Goal: Find specific page/section: Find specific page/section

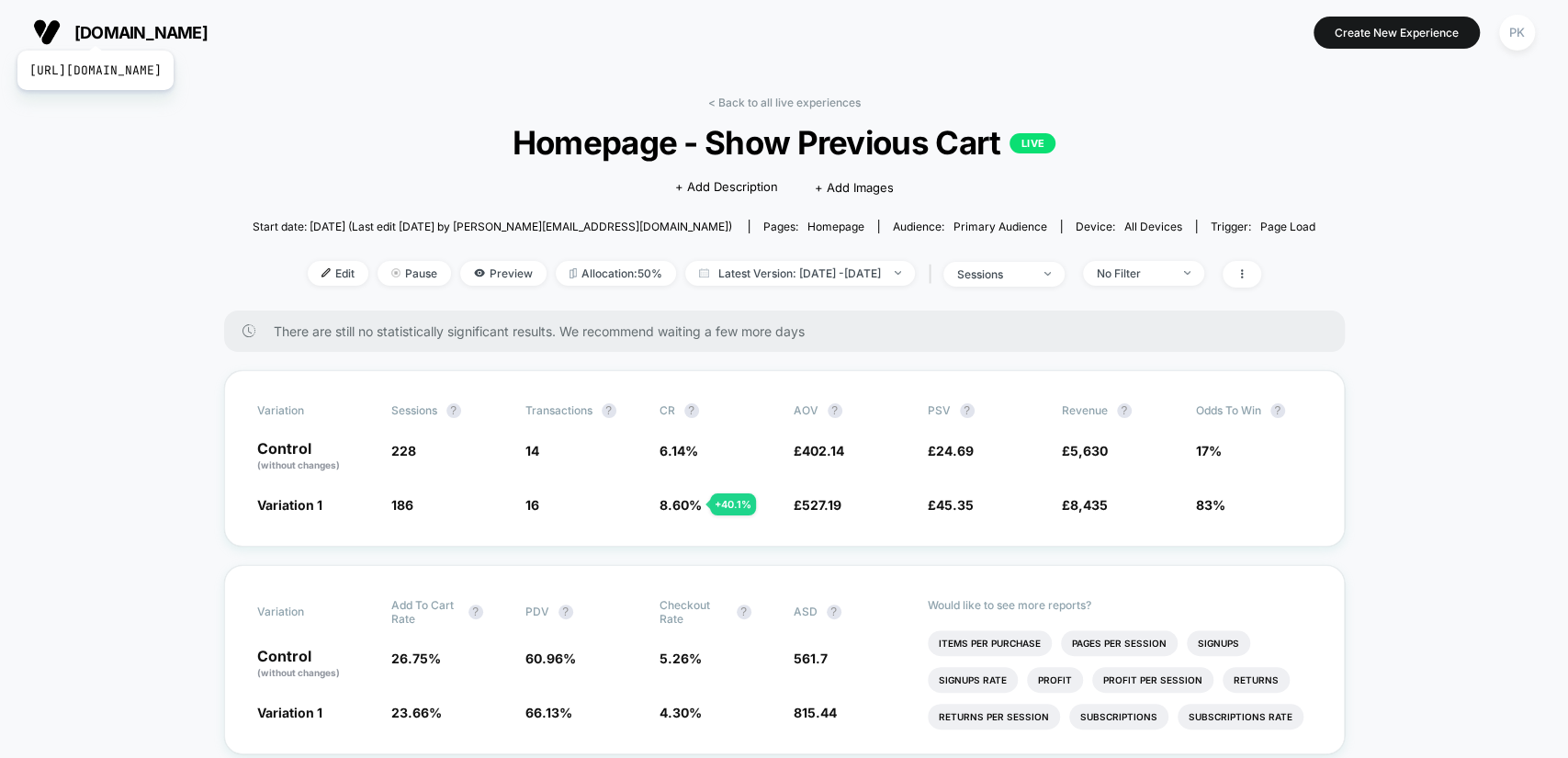
click at [147, 27] on span "[DOMAIN_NAME]" at bounding box center [141, 32] width 133 height 20
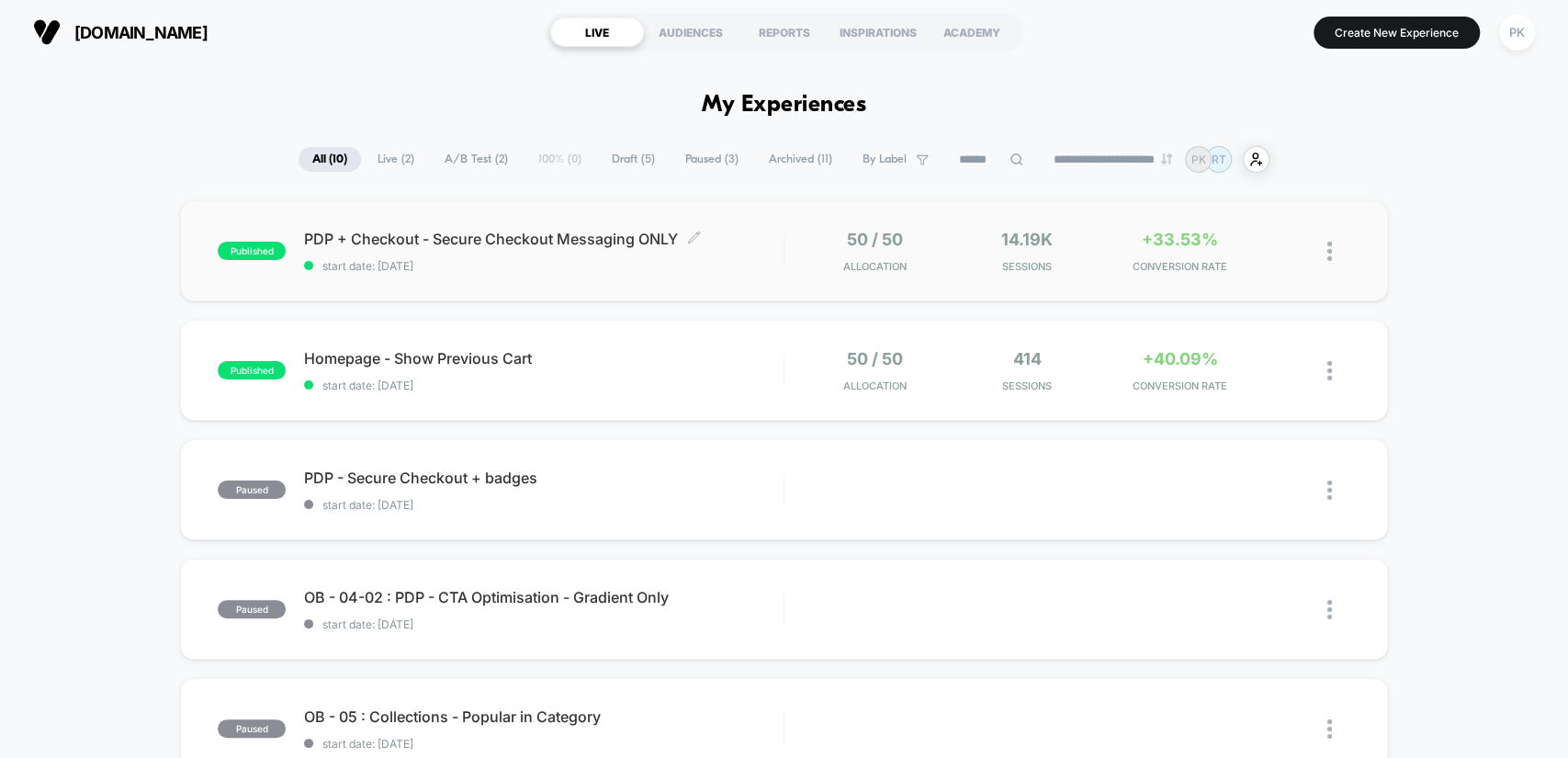
click at [563, 241] on span "PDP + Checkout - Secure Checkout Messaging ONLY Click to edit experience details" at bounding box center [543, 239] width 479 height 19
